Goal: Navigation & Orientation: Find specific page/section

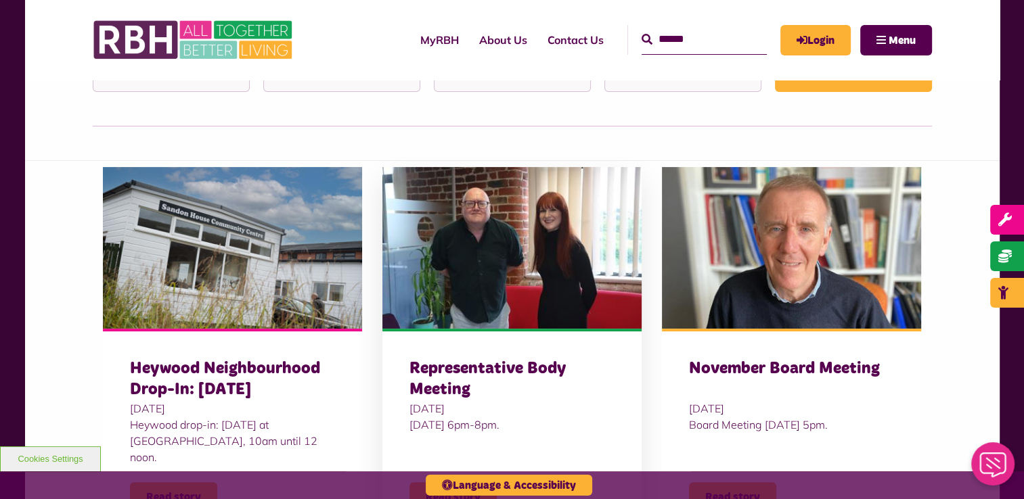
scroll to position [541, 0]
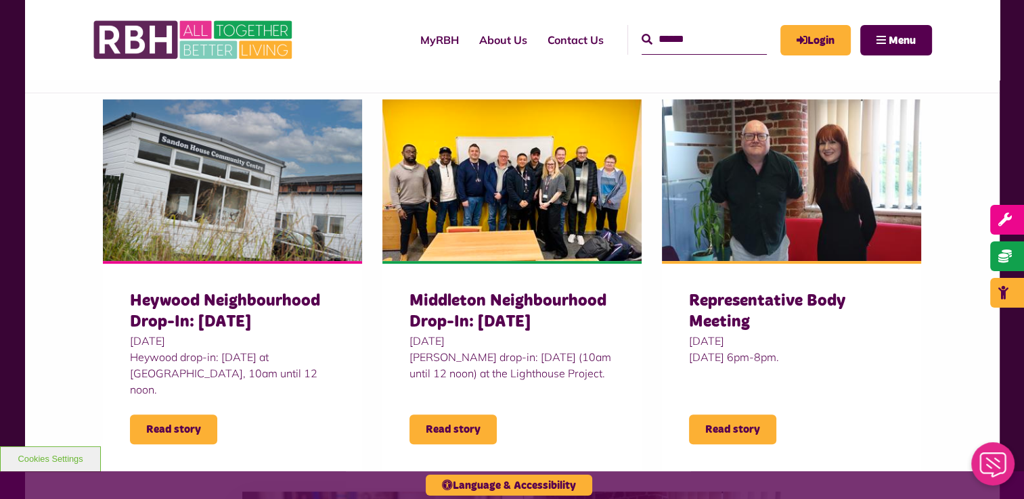
scroll to position [406, 0]
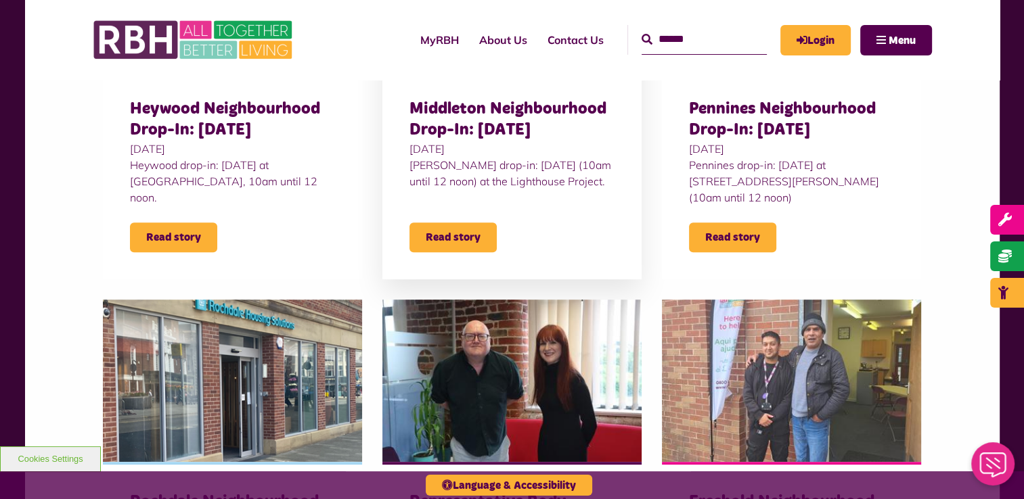
scroll to position [474, 0]
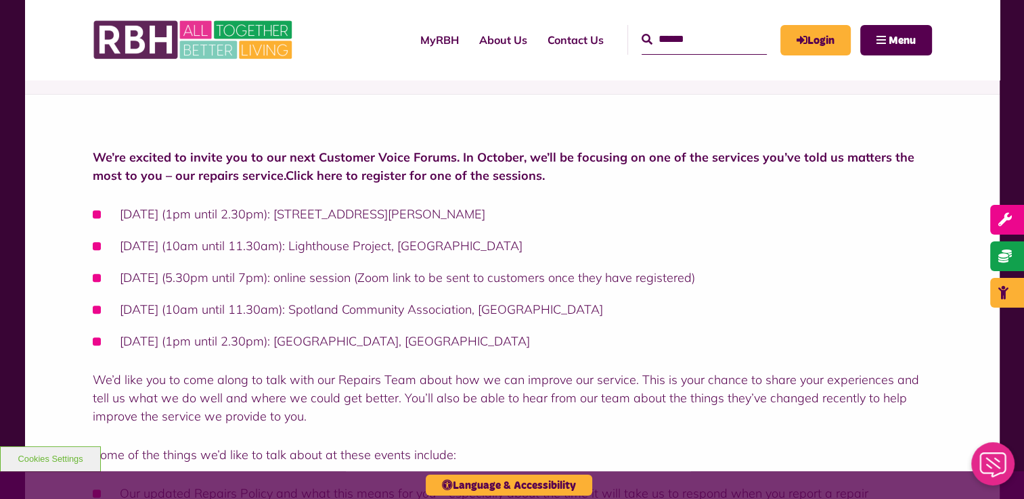
scroll to position [301, 0]
